Goal: Information Seeking & Learning: Learn about a topic

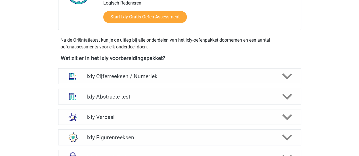
scroll to position [179, 0]
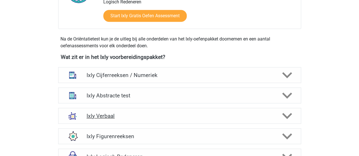
click at [123, 115] on h4 "Ixly Verbaal" at bounding box center [180, 116] width 186 height 7
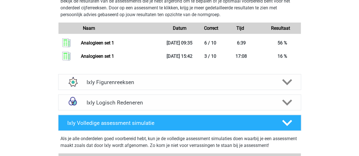
scroll to position [654, 0]
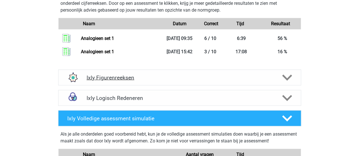
click at [140, 78] on h4 "Ixly Figurenreeksen" at bounding box center [180, 78] width 186 height 7
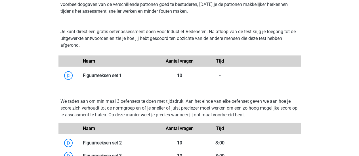
scroll to position [749, 0]
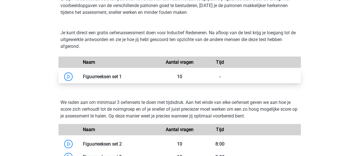
click at [122, 76] on link at bounding box center [122, 76] width 0 height 5
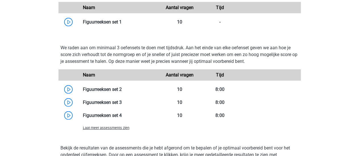
scroll to position [804, 0]
click at [99, 29] on div "Je kunt direct een gratis oefenassessment doen voor Inductief Redeneren. Na afl…" at bounding box center [180, 1] width 248 height 63
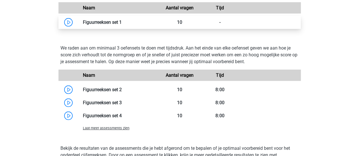
click at [122, 23] on link at bounding box center [122, 22] width 0 height 5
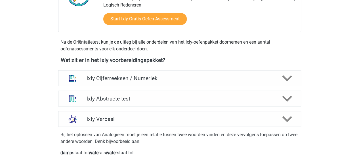
scroll to position [177, 0]
click at [136, 94] on div "Ixly Abstracte test" at bounding box center [179, 99] width 243 height 16
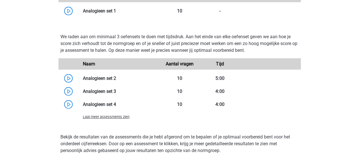
scroll to position [819, 0]
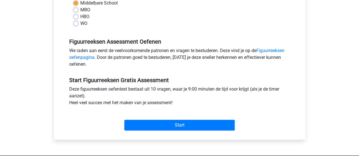
scroll to position [143, 0]
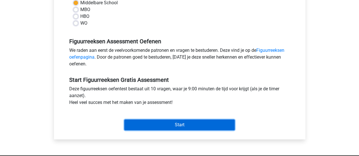
click at [168, 125] on input "Start" at bounding box center [179, 125] width 110 height 11
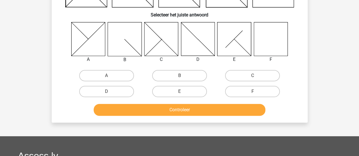
scroll to position [78, 0]
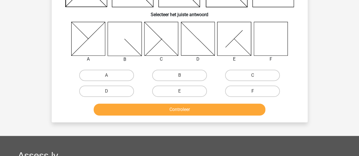
click at [263, 90] on label "F" at bounding box center [252, 91] width 55 height 11
click at [256, 91] on input "F" at bounding box center [255, 93] width 4 height 4
radio input "true"
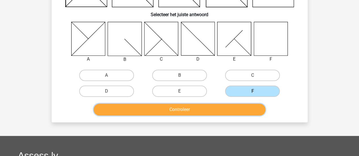
click at [240, 110] on button "Controleer" at bounding box center [180, 110] width 172 height 12
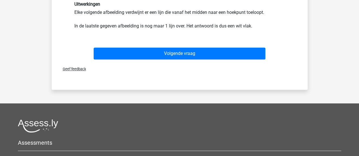
scroll to position [192, 0]
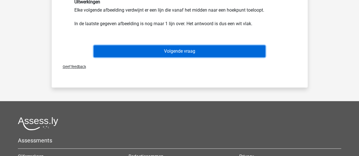
click at [219, 52] on button "Volgende vraag" at bounding box center [180, 51] width 172 height 12
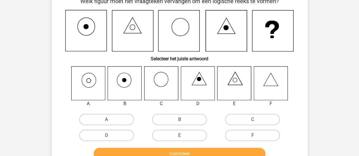
scroll to position [26, 0]
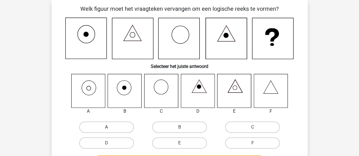
click at [110, 125] on label "A" at bounding box center [106, 127] width 55 height 11
click at [110, 127] on input "A" at bounding box center [108, 129] width 4 height 4
radio input "true"
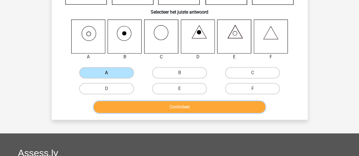
click at [210, 105] on button "Controleer" at bounding box center [180, 107] width 172 height 12
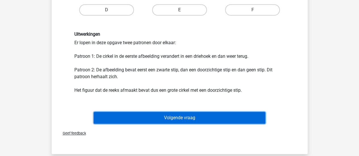
click at [223, 120] on button "Volgende vraag" at bounding box center [180, 118] width 172 height 12
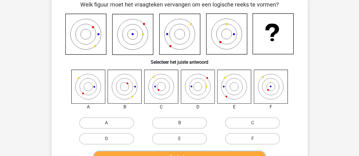
scroll to position [29, 0]
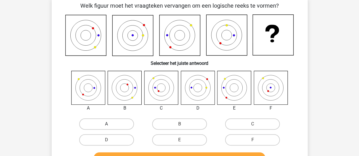
click at [112, 124] on label "A" at bounding box center [106, 124] width 55 height 11
click at [110, 124] on input "A" at bounding box center [108, 126] width 4 height 4
radio input "true"
click at [167, 123] on label "B" at bounding box center [179, 124] width 55 height 11
click at [179, 124] on input "B" at bounding box center [181, 126] width 4 height 4
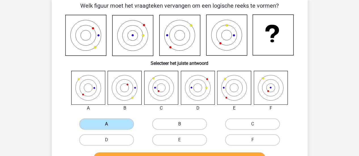
radio input "true"
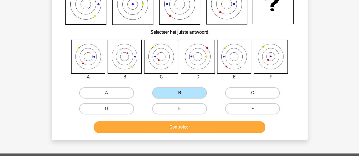
scroll to position [61, 0]
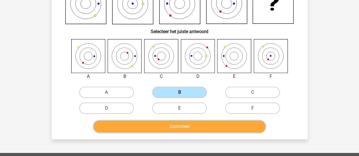
click at [167, 123] on button "Controleer" at bounding box center [180, 127] width 172 height 12
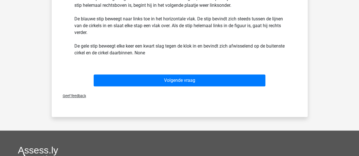
scroll to position [218, 0]
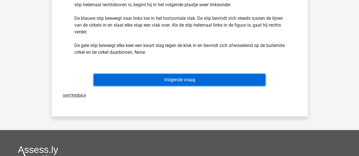
click at [183, 78] on button "Volgende vraag" at bounding box center [180, 80] width 172 height 12
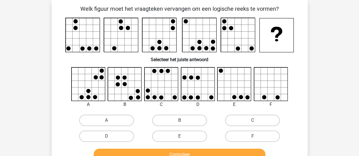
scroll to position [26, 0]
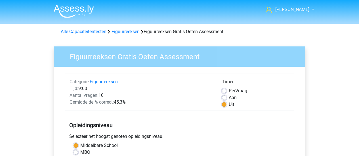
scroll to position [143, 0]
